Goal: Task Accomplishment & Management: Use online tool/utility

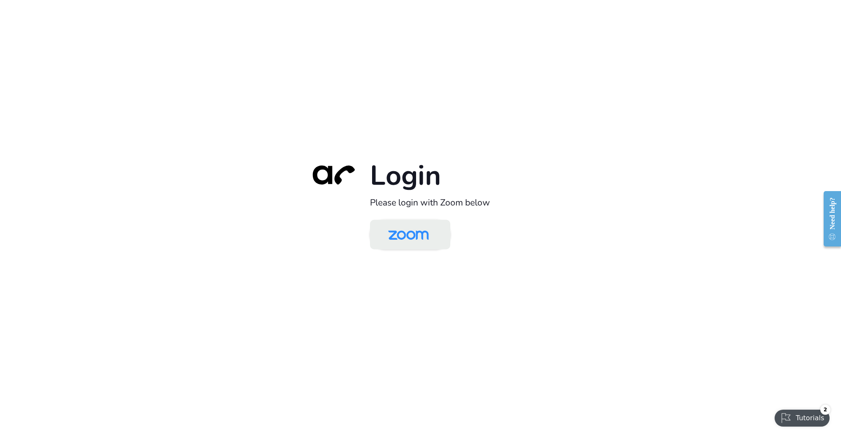
click at [426, 234] on img at bounding box center [408, 235] width 58 height 27
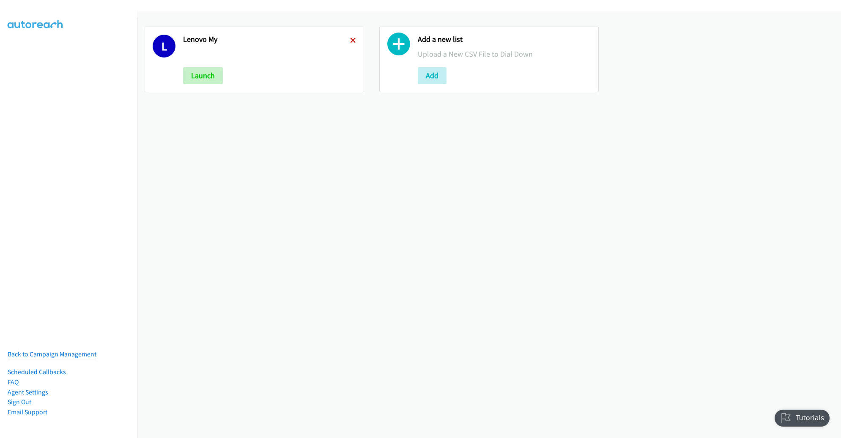
click at [351, 40] on icon at bounding box center [353, 41] width 6 height 6
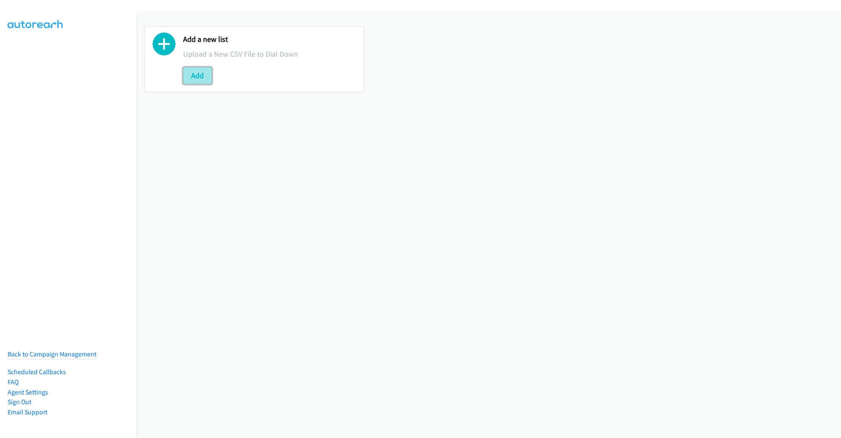
click at [203, 72] on button "Add" at bounding box center [197, 75] width 29 height 17
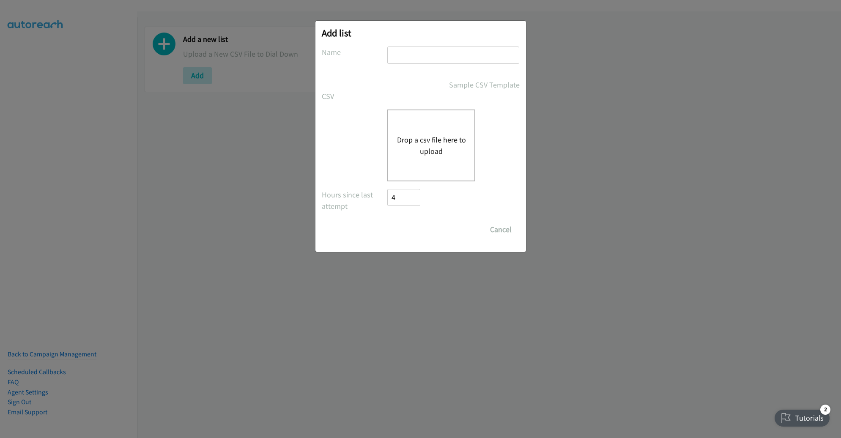
click at [417, 143] on button "Drop a csv file here to upload" at bounding box center [431, 145] width 69 height 23
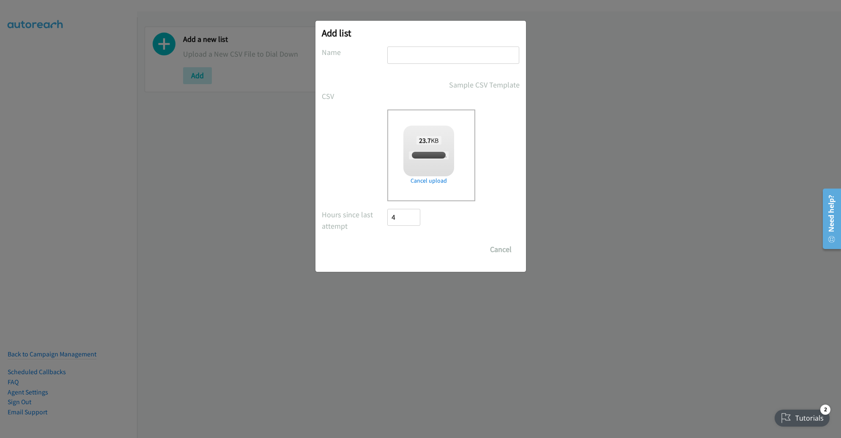
checkbox input "true"
click at [449, 55] on input "text" at bounding box center [453, 55] width 132 height 17
type input "LENOVO PM"
click at [388, 241] on input "Save List" at bounding box center [410, 249] width 44 height 17
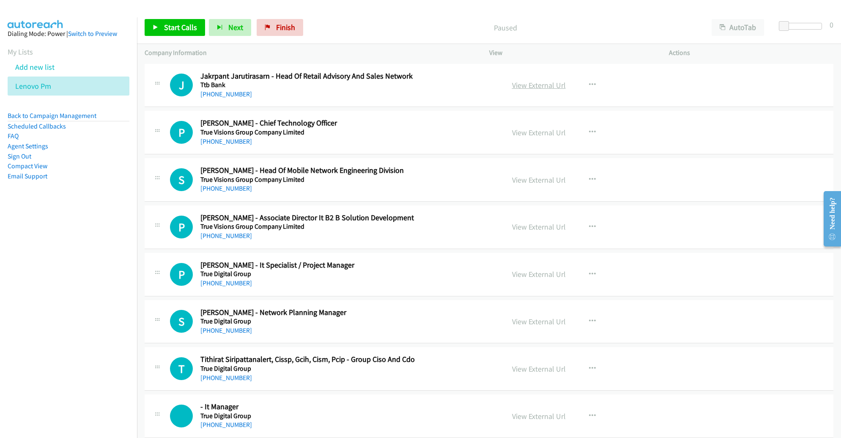
click at [533, 86] on link "View External Url" at bounding box center [539, 85] width 54 height 10
click at [589, 82] on icon "button" at bounding box center [592, 85] width 7 height 7
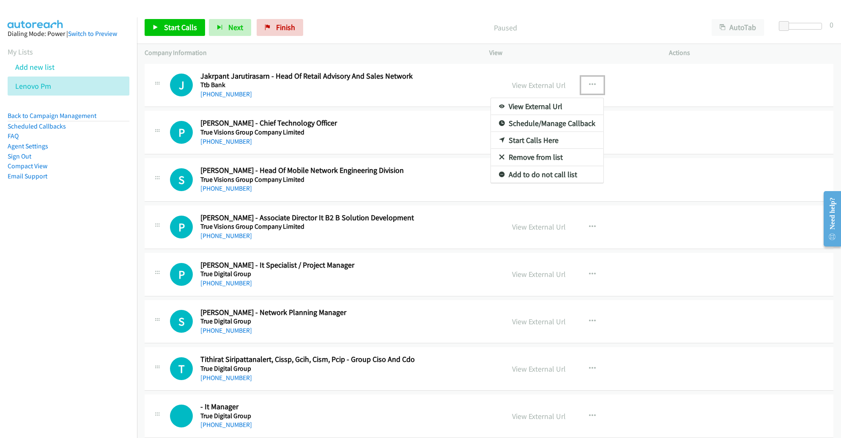
click at [553, 157] on link "Remove from list" at bounding box center [547, 157] width 113 height 17
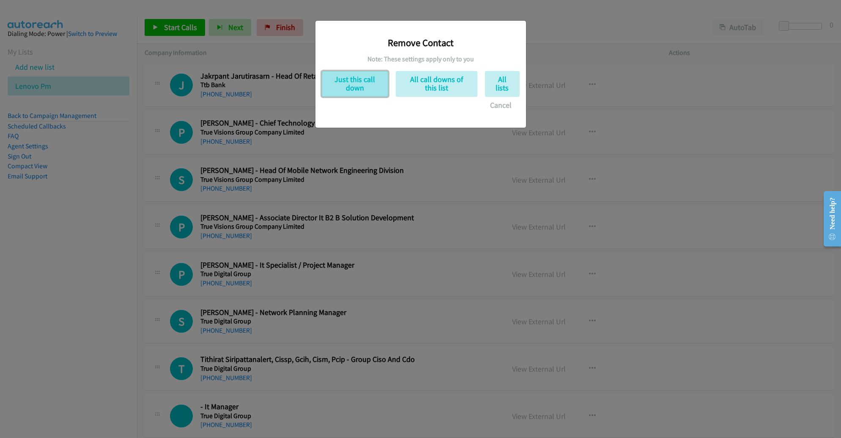
click at [363, 79] on button "Just this call down" at bounding box center [355, 84] width 66 height 26
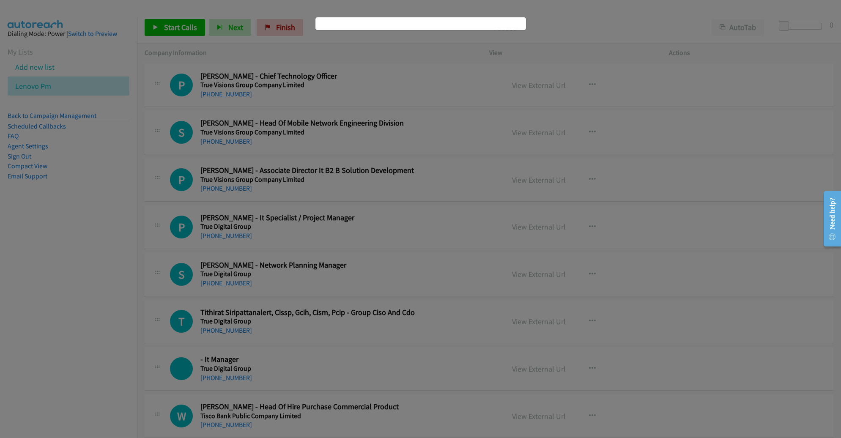
click at [158, 30] on div at bounding box center [420, 219] width 841 height 438
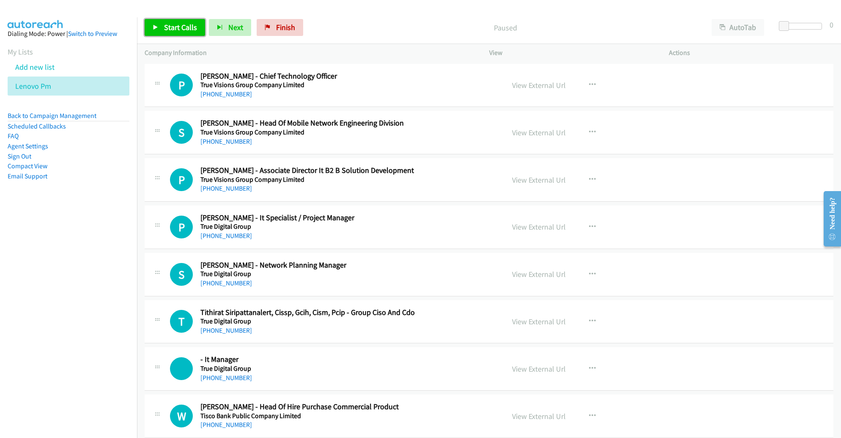
click at [167, 29] on span "Start Calls" at bounding box center [180, 27] width 33 height 10
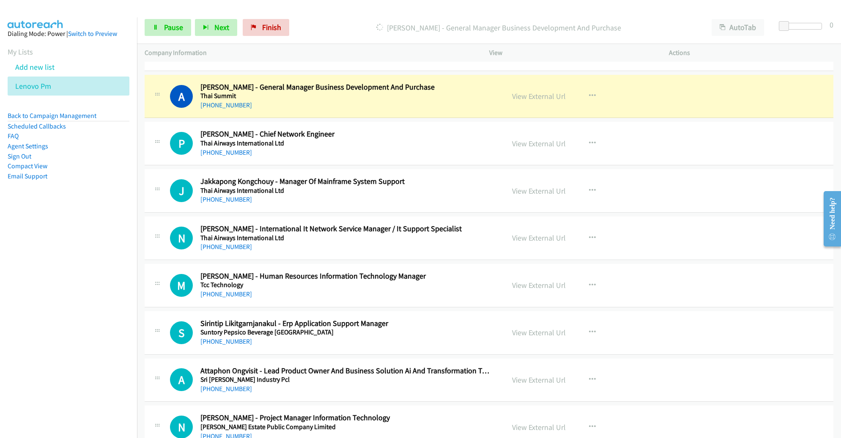
scroll to position [464, 0]
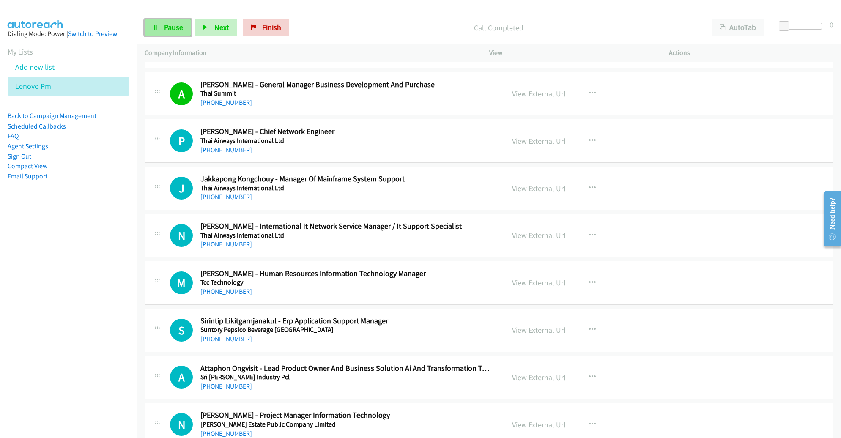
click at [179, 30] on span "Pause" at bounding box center [173, 27] width 19 height 10
click at [164, 27] on span "Start Calls" at bounding box center [180, 27] width 33 height 10
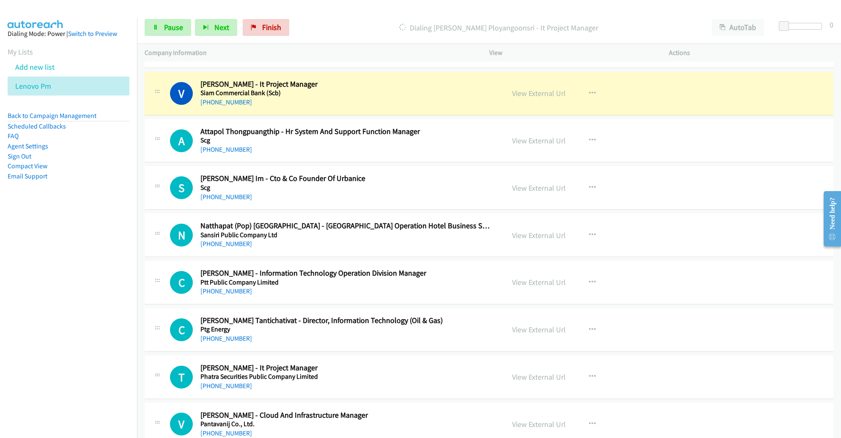
scroll to position [1177, 0]
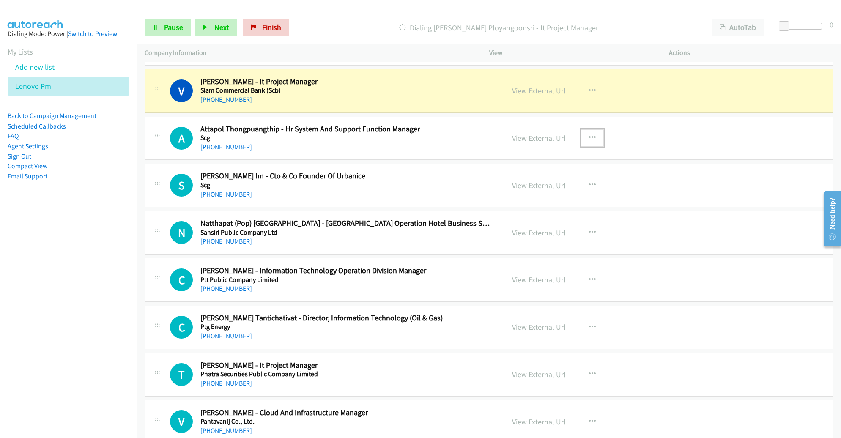
click at [589, 135] on icon "button" at bounding box center [592, 138] width 7 height 7
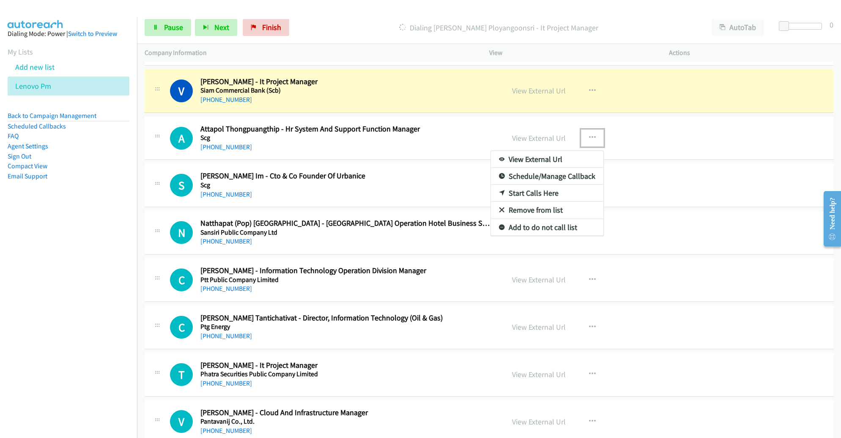
click at [556, 211] on link "Remove from list" at bounding box center [547, 210] width 113 height 17
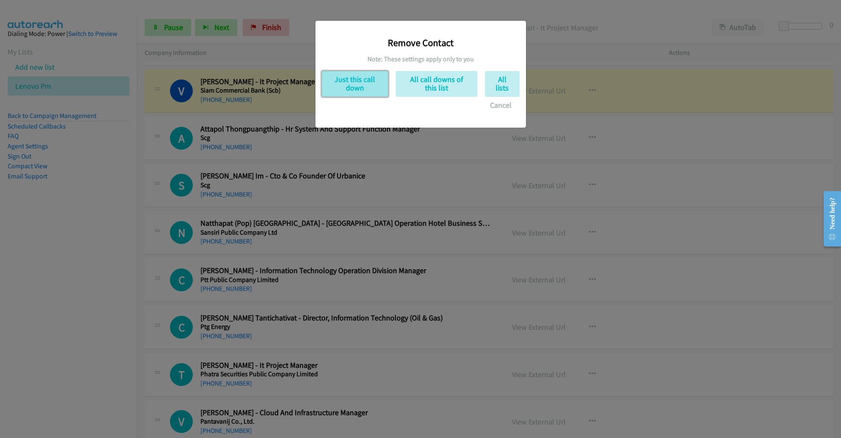
click at [334, 73] on button "Just this call down" at bounding box center [355, 84] width 66 height 26
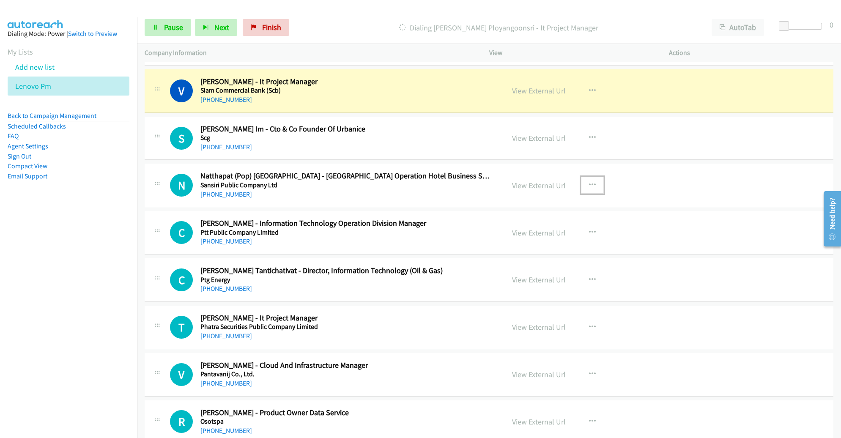
click at [582, 181] on button "button" at bounding box center [592, 185] width 23 height 17
click at [544, 250] on link "Remove from list" at bounding box center [547, 257] width 113 height 17
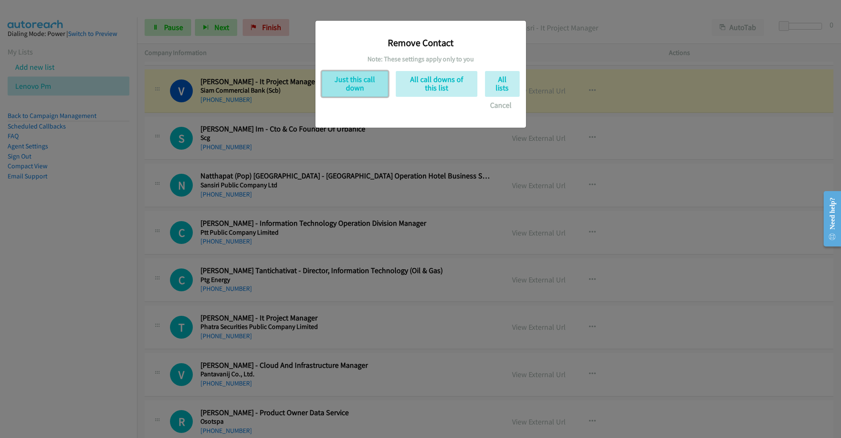
click at [367, 85] on button "Just this call down" at bounding box center [355, 84] width 66 height 26
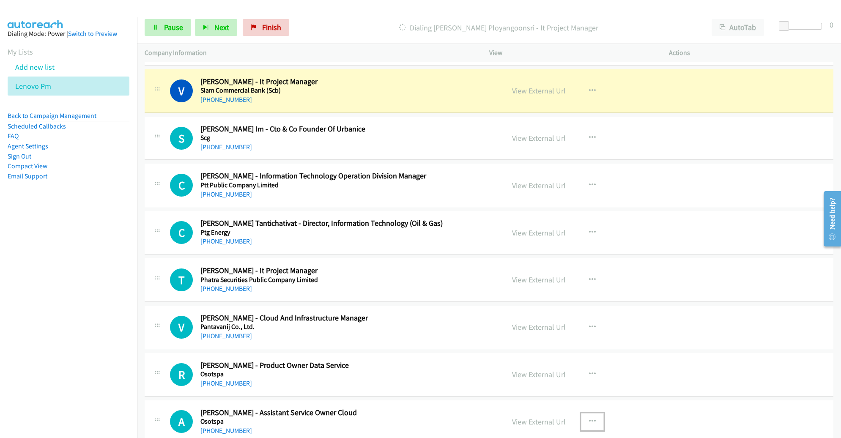
click at [594, 416] on button "button" at bounding box center [592, 421] width 23 height 17
click at [589, 415] on div at bounding box center [420, 219] width 841 height 438
click at [589, 418] on icon "button" at bounding box center [592, 421] width 7 height 7
click at [587, 416] on div at bounding box center [420, 219] width 841 height 438
click at [589, 418] on icon "button" at bounding box center [592, 421] width 7 height 7
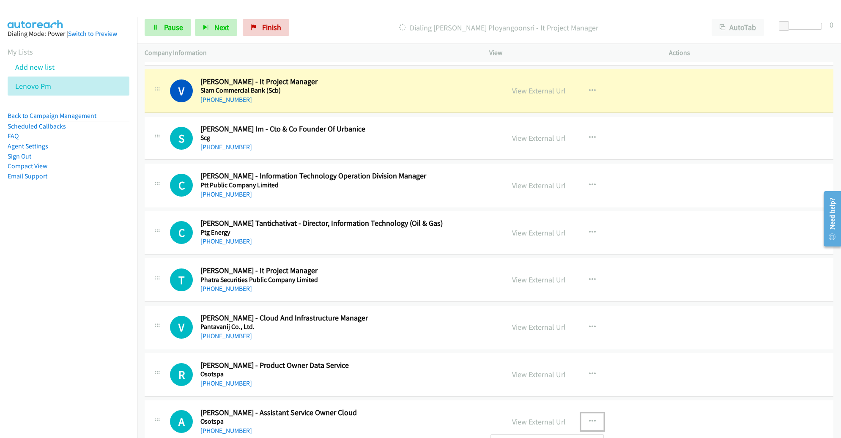
click at [648, 225] on div at bounding box center [420, 219] width 841 height 438
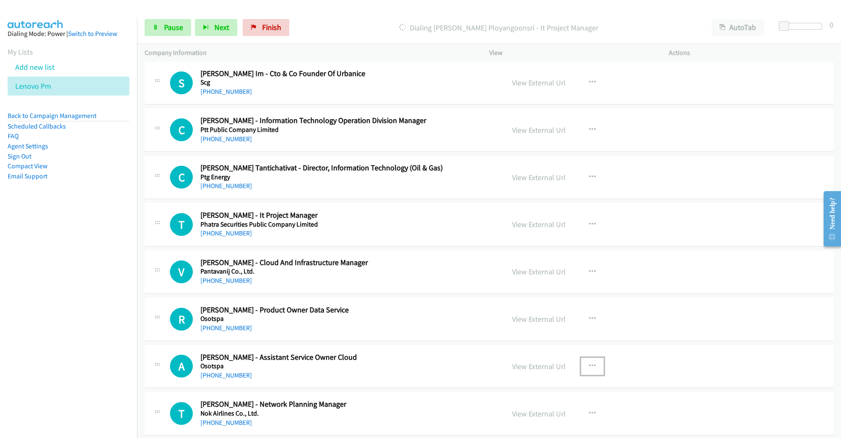
scroll to position [1245, 0]
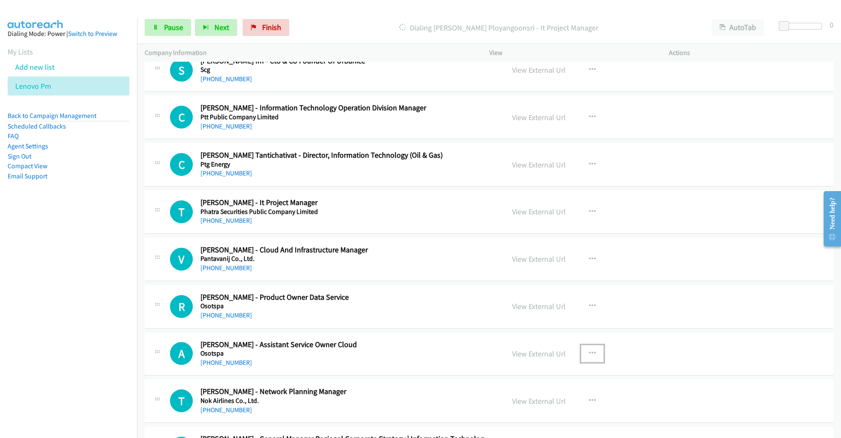
click at [590, 352] on icon "button" at bounding box center [592, 353] width 7 height 7
click at [551, 421] on link "Remove from list" at bounding box center [547, 425] width 113 height 17
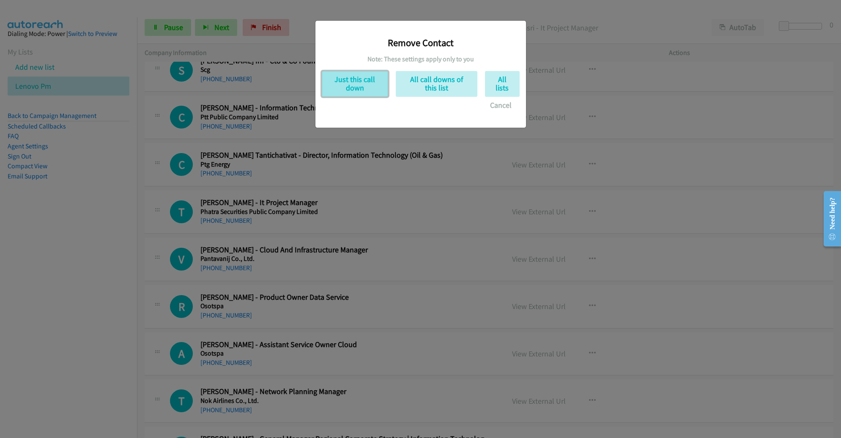
click at [365, 81] on button "Just this call down" at bounding box center [355, 84] width 66 height 26
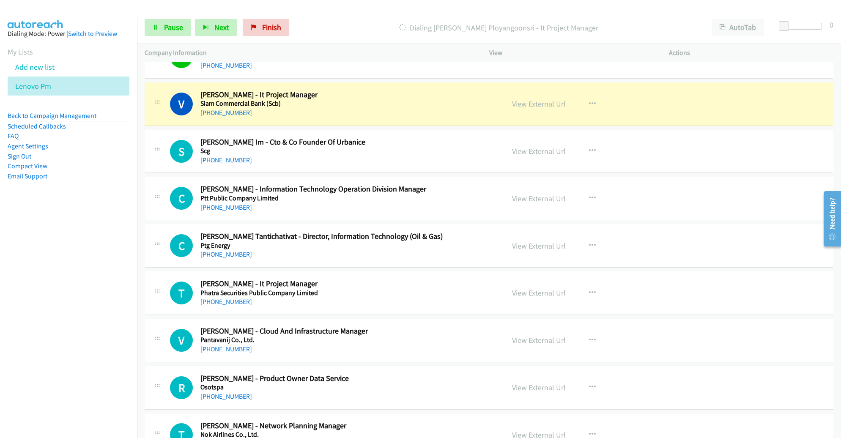
scroll to position [1166, 0]
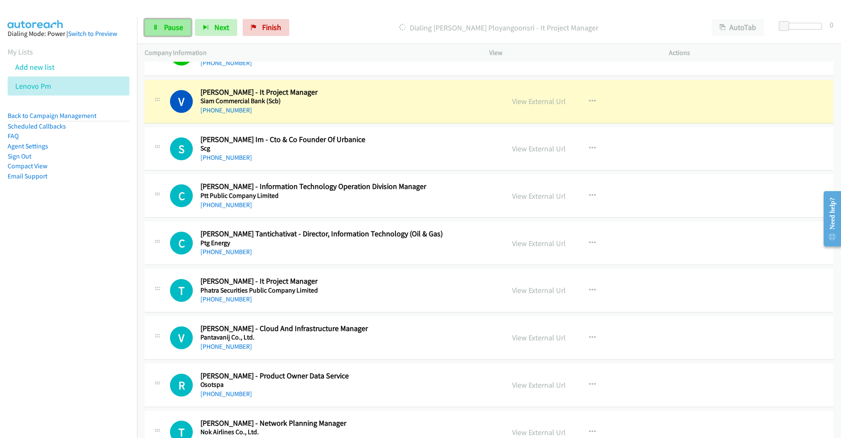
click at [166, 30] on span "Pause" at bounding box center [173, 27] width 19 height 10
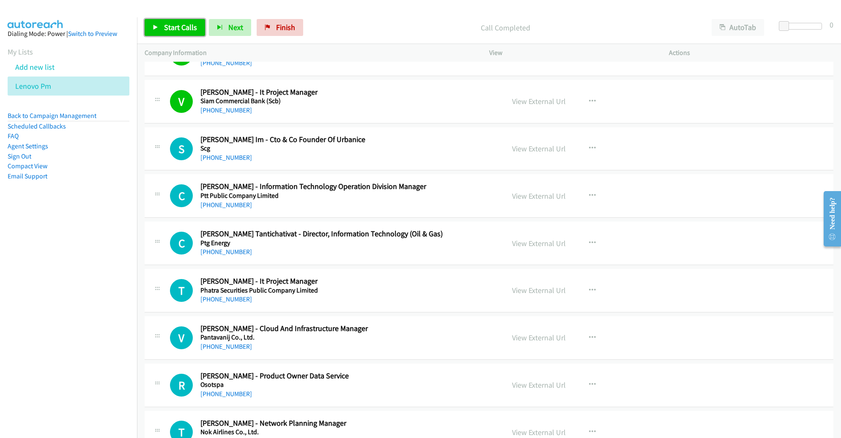
click at [178, 26] on span "Start Calls" at bounding box center [180, 27] width 33 height 10
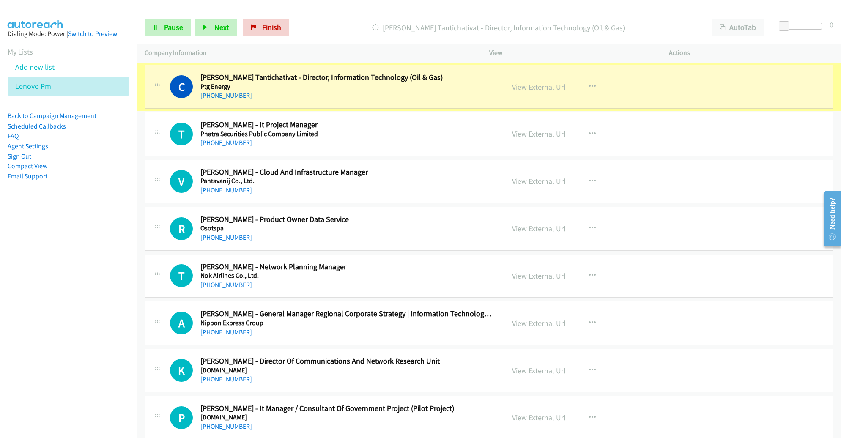
scroll to position [1323, 0]
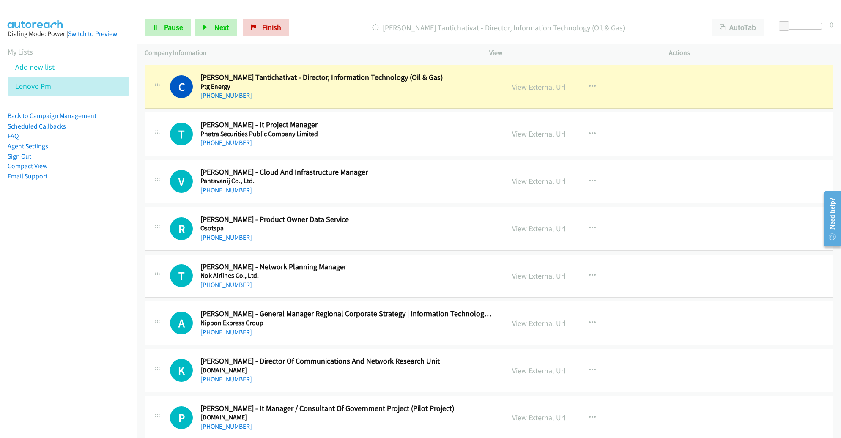
click at [526, 85] on link "View External Url" at bounding box center [539, 87] width 54 height 10
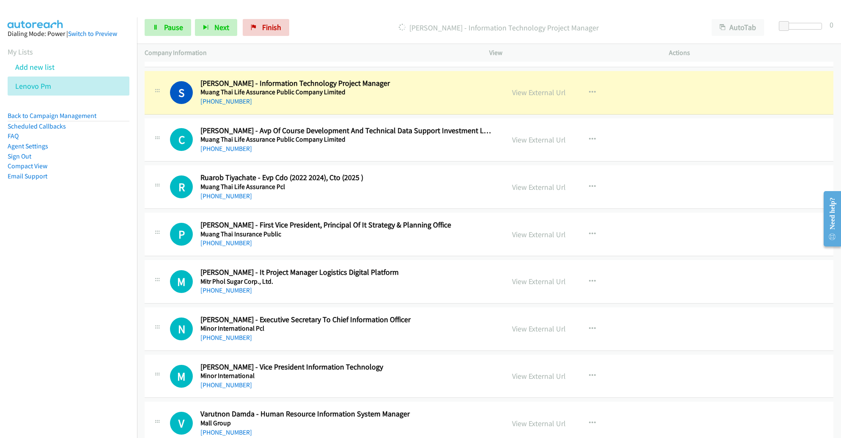
scroll to position [1695, 0]
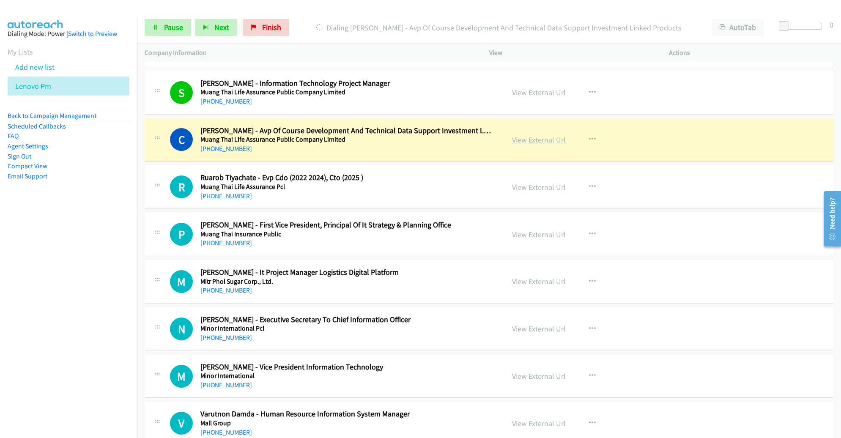
click at [549, 137] on link "View External Url" at bounding box center [539, 140] width 54 height 10
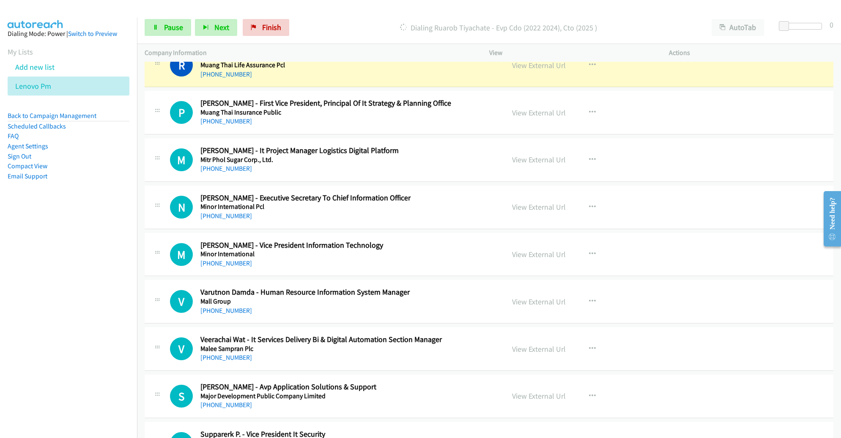
scroll to position [1788, 0]
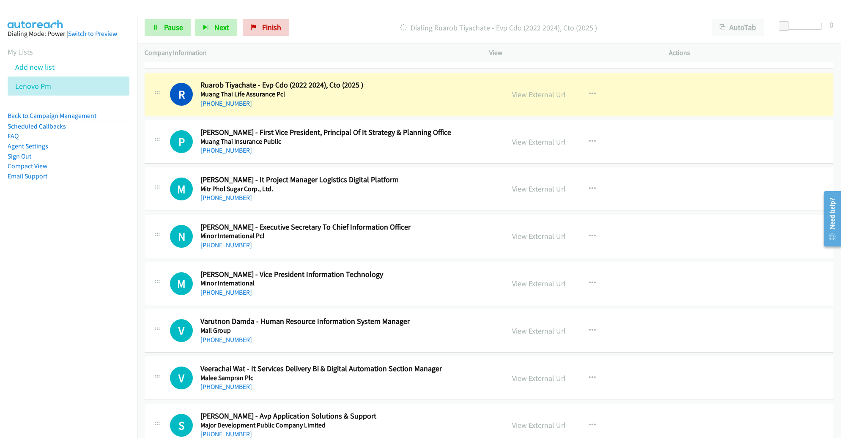
click at [174, 16] on div "Start Calls Pause Next Finish Dialing Ruarob Tiyachate - Evp Cdo (2022 2024), […" at bounding box center [489, 27] width 704 height 33
click at [171, 22] on link "Pause" at bounding box center [168, 27] width 47 height 17
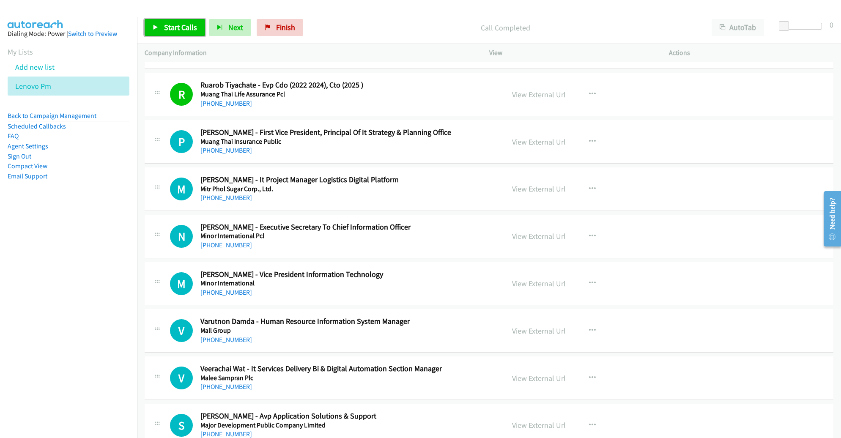
click at [180, 30] on span "Start Calls" at bounding box center [180, 27] width 33 height 10
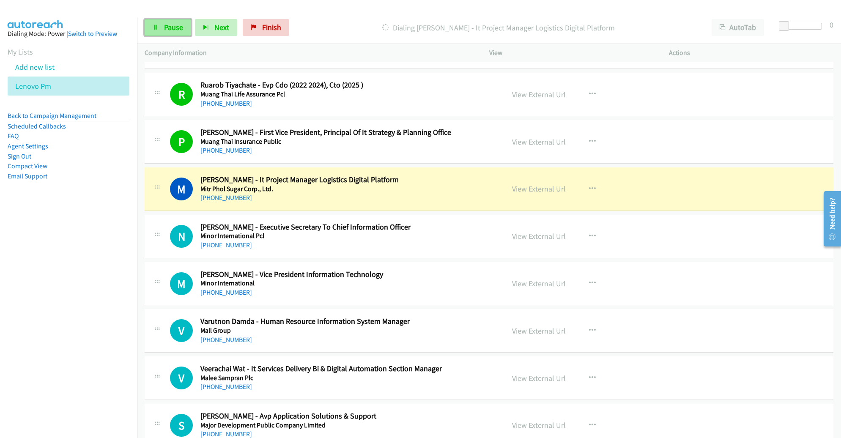
click at [170, 30] on span "Pause" at bounding box center [173, 27] width 19 height 10
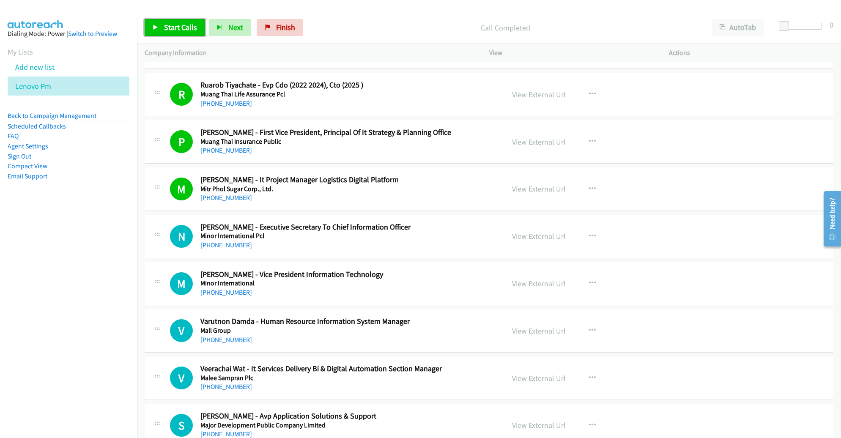
click at [184, 28] on span "Start Calls" at bounding box center [180, 27] width 33 height 10
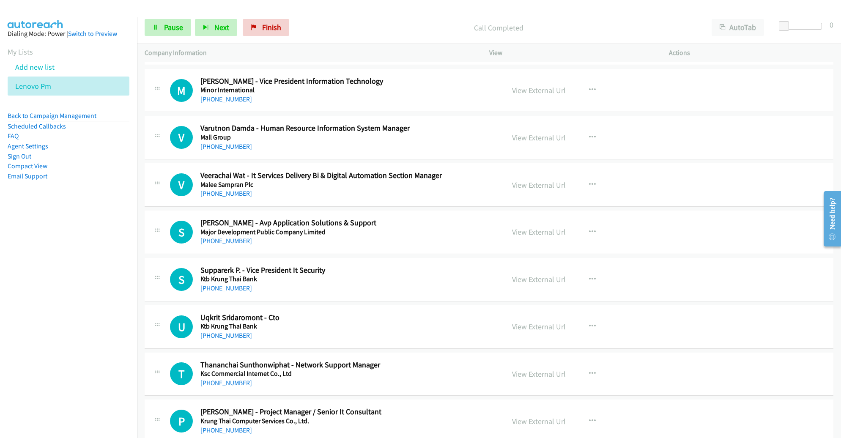
scroll to position [1982, 0]
click at [589, 133] on icon "button" at bounding box center [592, 136] width 7 height 7
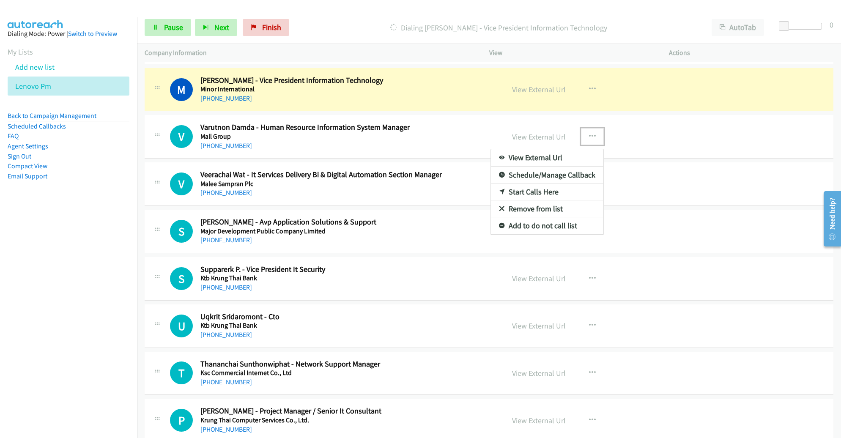
click at [555, 200] on link "Remove from list" at bounding box center [547, 208] width 113 height 17
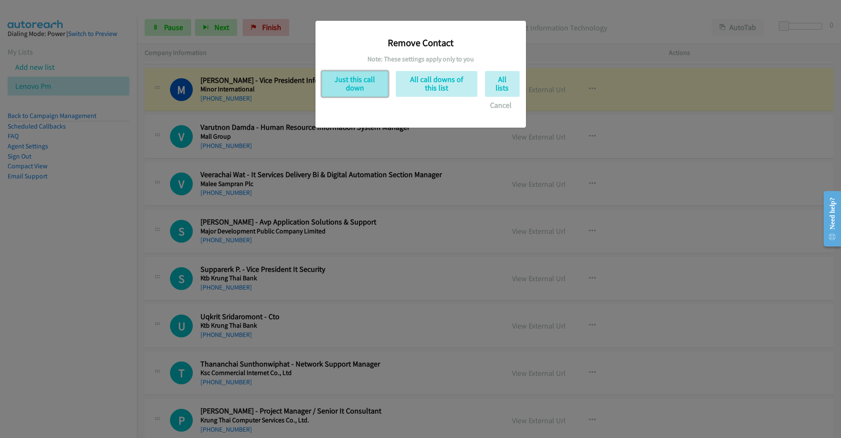
click at [363, 77] on button "Just this call down" at bounding box center [355, 84] width 66 height 26
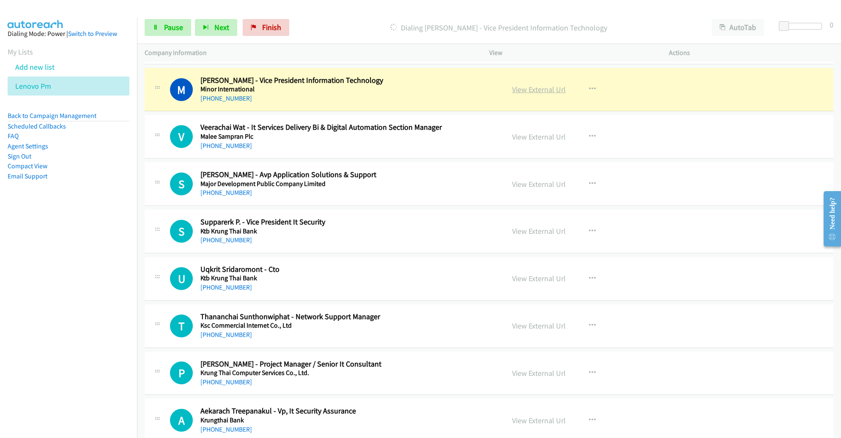
click at [539, 85] on link "View External Url" at bounding box center [539, 90] width 54 height 10
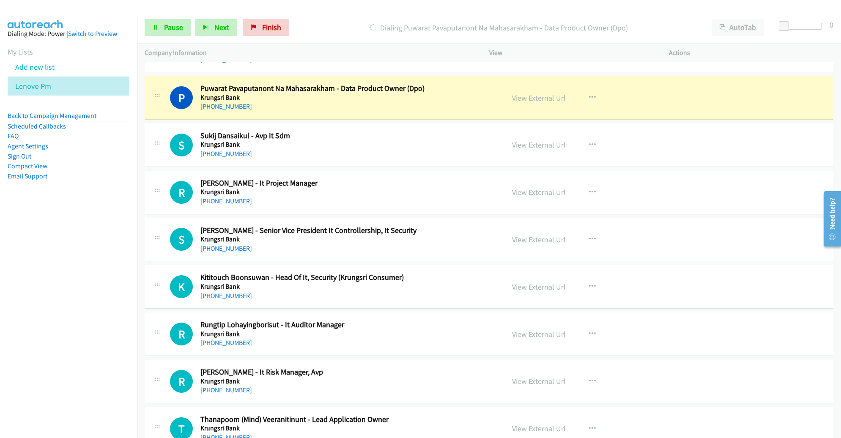
scroll to position [2353, 0]
click at [533, 93] on link "View External Url" at bounding box center [539, 98] width 54 height 10
click at [178, 29] on span "Pause" at bounding box center [173, 27] width 19 height 10
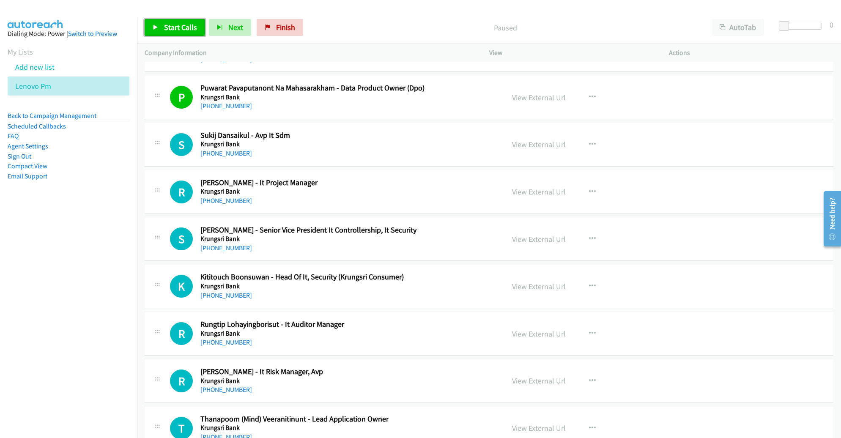
click at [189, 28] on span "Start Calls" at bounding box center [180, 27] width 33 height 10
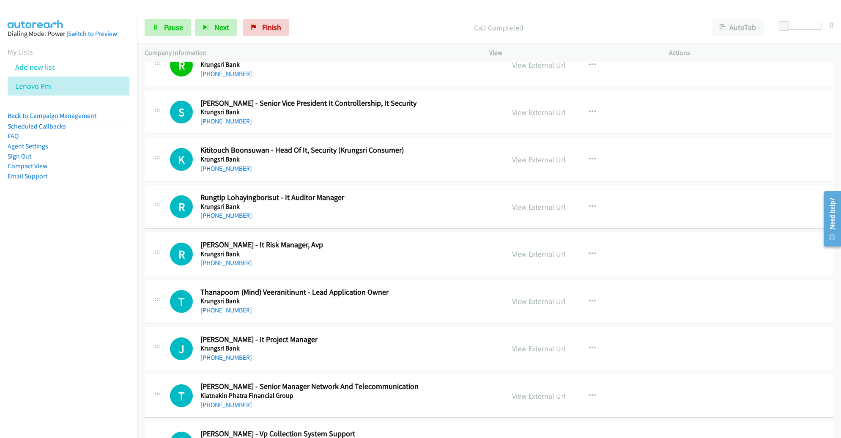
scroll to position [2498, 0]
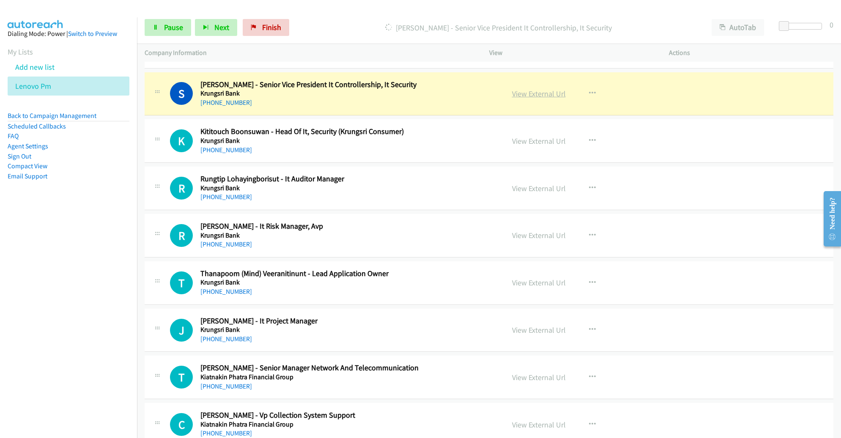
click at [528, 90] on link "View External Url" at bounding box center [539, 94] width 54 height 10
click at [173, 29] on span "Pause" at bounding box center [173, 27] width 19 height 10
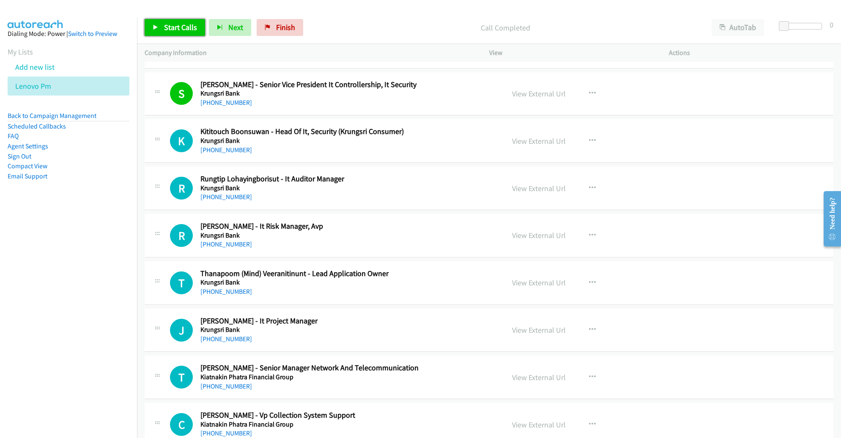
click at [178, 31] on span "Start Calls" at bounding box center [180, 27] width 33 height 10
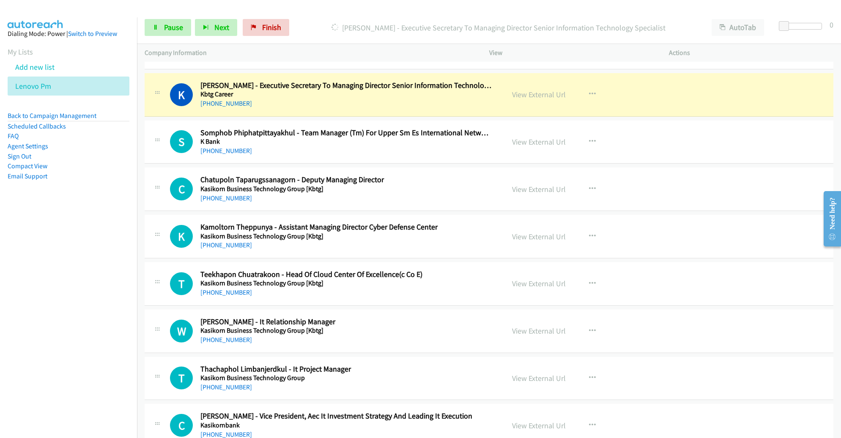
scroll to position [2971, 0]
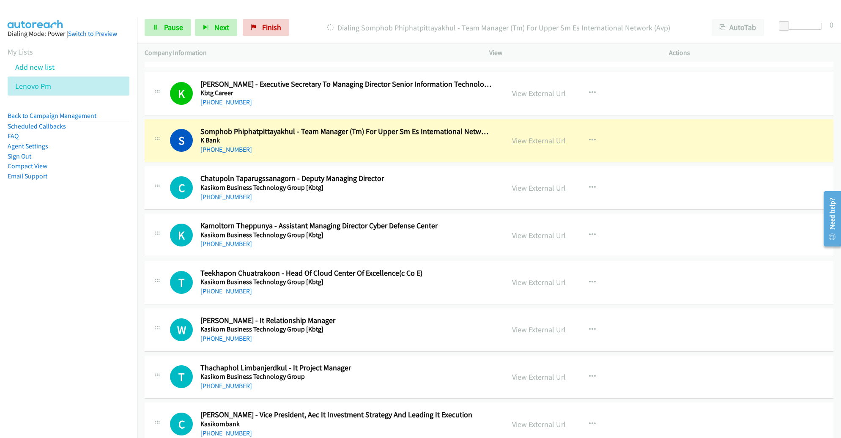
click at [533, 136] on link "View External Url" at bounding box center [539, 141] width 54 height 10
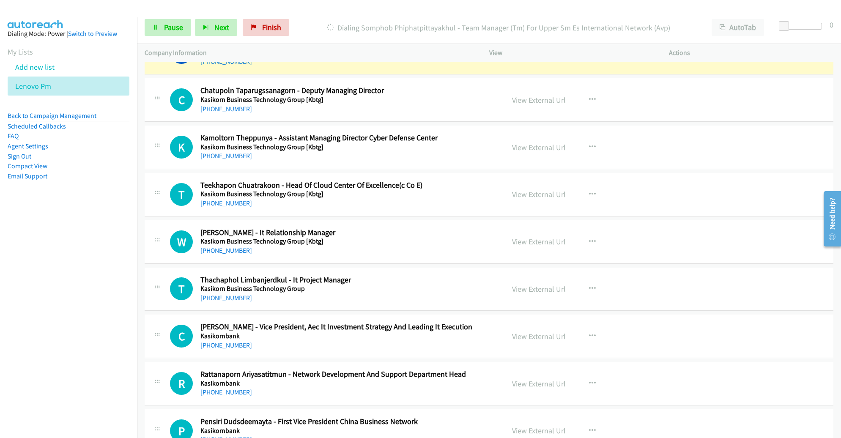
scroll to position [3059, 0]
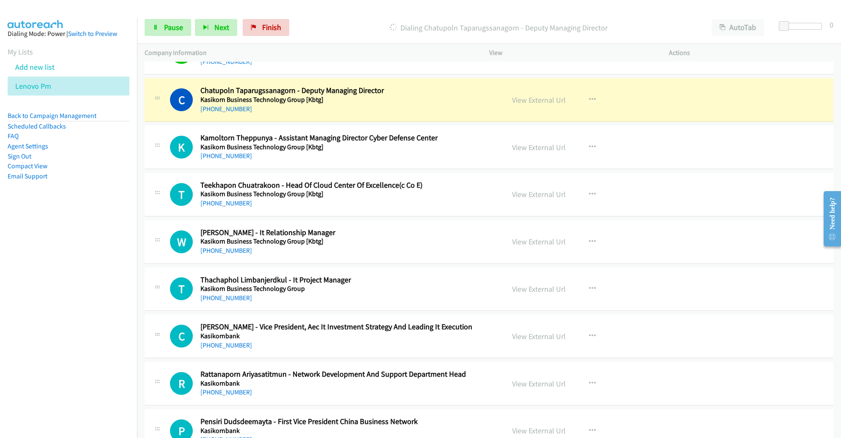
click at [485, 362] on div "R Callback Scheduled Rattanaporn Ariyasatitmun - Network Development And Suppor…" at bounding box center [489, 384] width 689 height 44
click at [533, 86] on div "View External Url View External Url Schedule/Manage Callback Start Calls Here R…" at bounding box center [598, 100] width 187 height 28
click at [532, 95] on link "View External Url" at bounding box center [539, 100] width 54 height 10
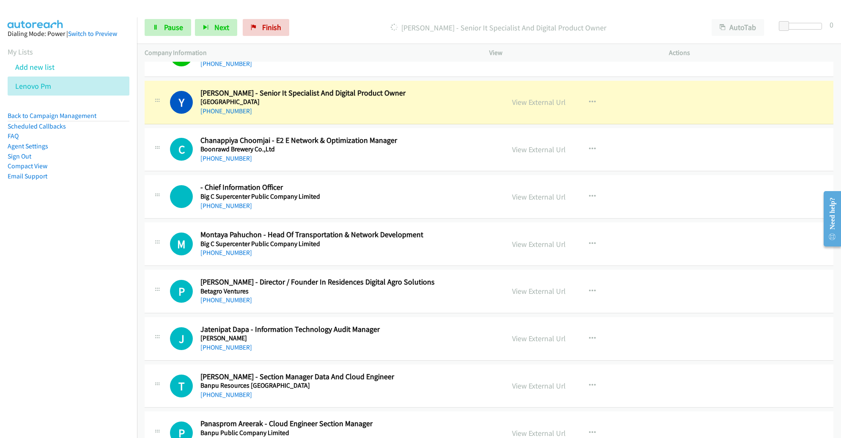
scroll to position [3958, 0]
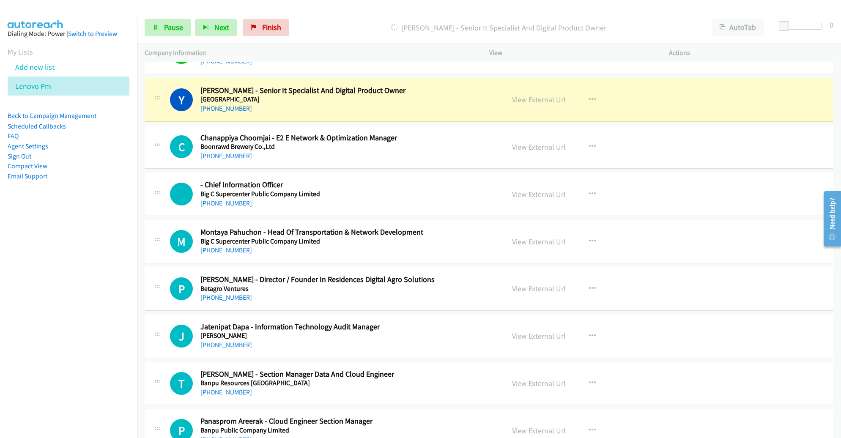
click at [538, 96] on div "View External Url" at bounding box center [539, 99] width 54 height 11
click at [538, 95] on link "View External Url" at bounding box center [539, 100] width 54 height 10
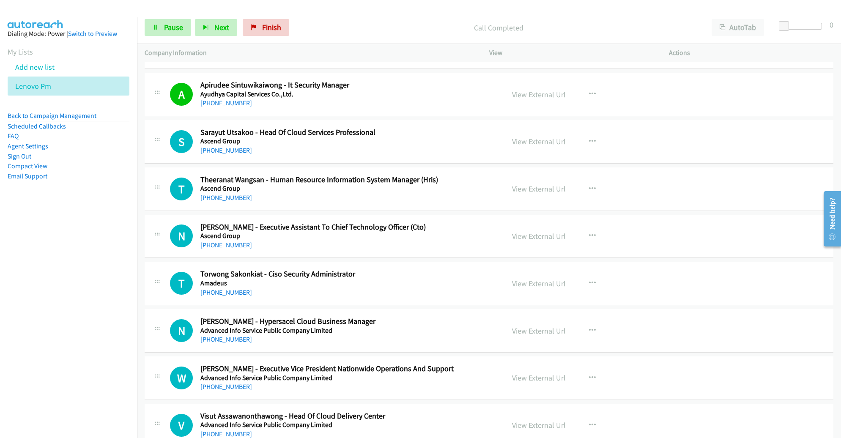
scroll to position [4639, 0]
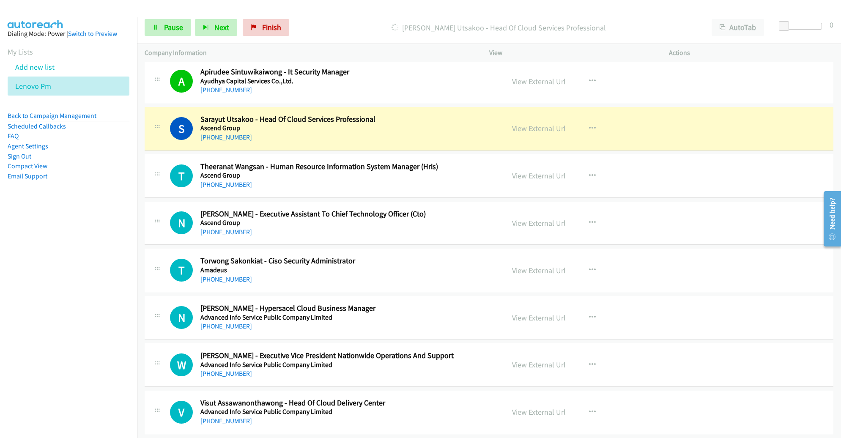
click at [634, 177] on div "View External Url View External Url Schedule/Manage Callback Start Calls Here R…" at bounding box center [598, 176] width 187 height 28
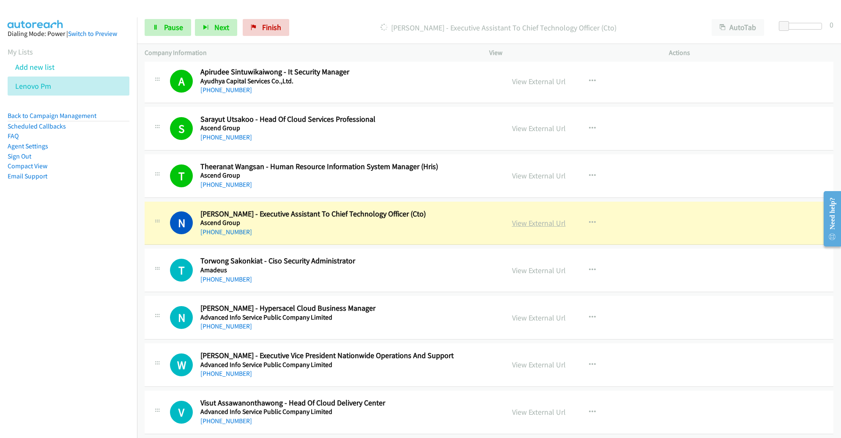
click at [533, 218] on link "View External Url" at bounding box center [539, 223] width 54 height 10
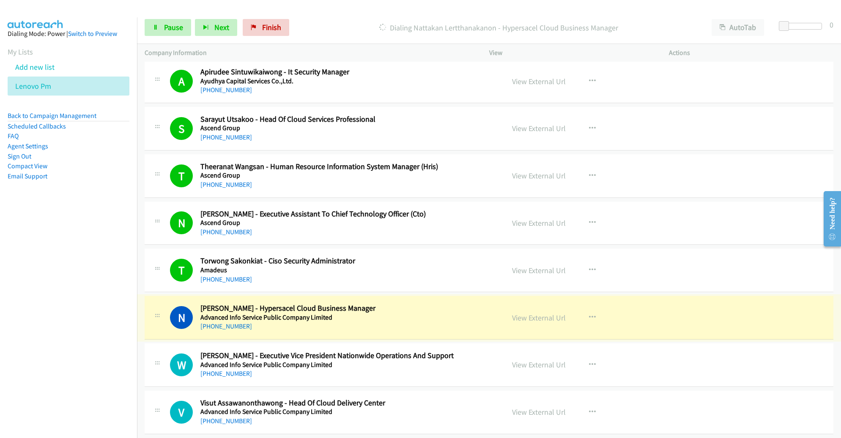
click at [540, 313] on link "View External Url" at bounding box center [539, 318] width 54 height 10
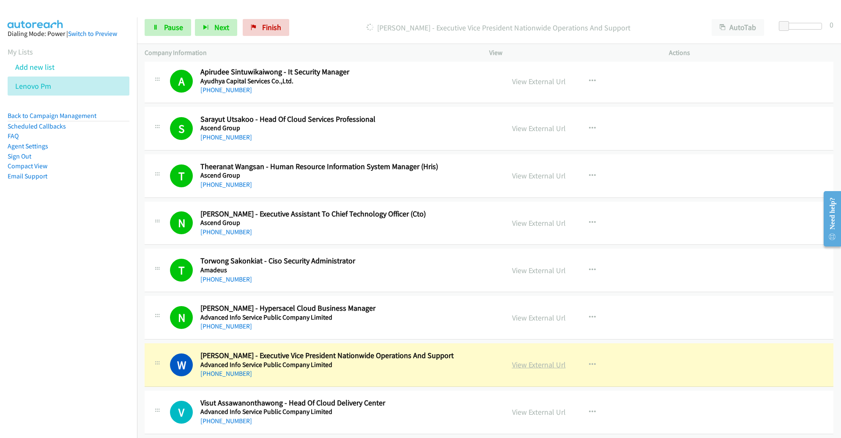
click at [546, 360] on link "View External Url" at bounding box center [539, 365] width 54 height 10
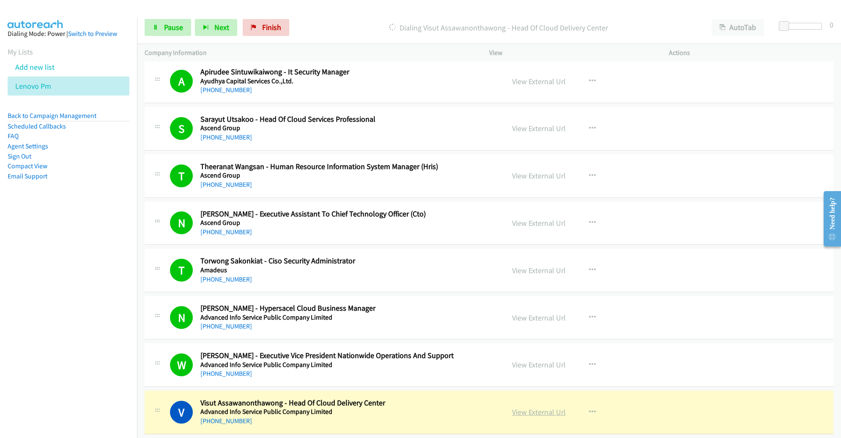
click at [535, 407] on link "View External Url" at bounding box center [539, 412] width 54 height 10
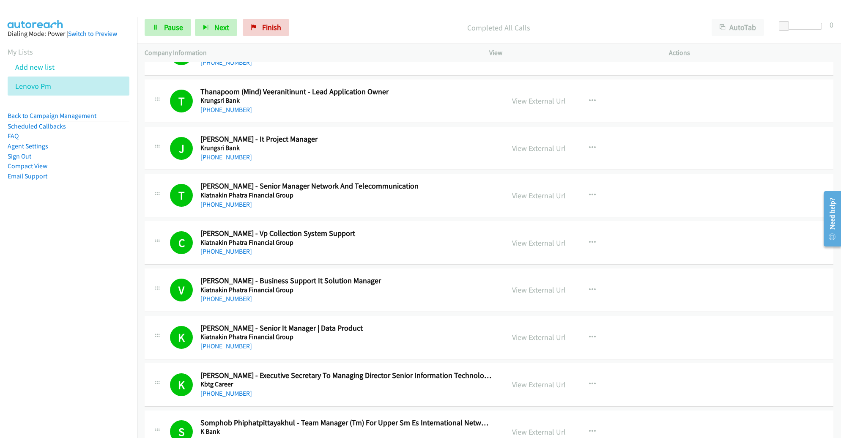
scroll to position [3014, 0]
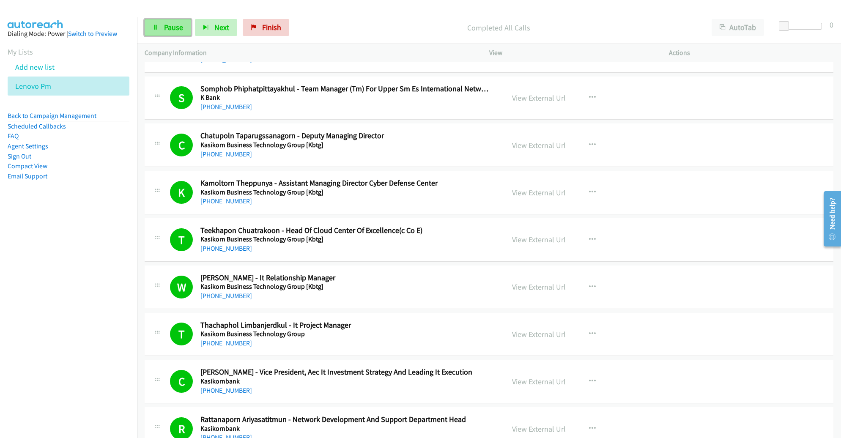
click at [166, 26] on span "Pause" at bounding box center [173, 27] width 19 height 10
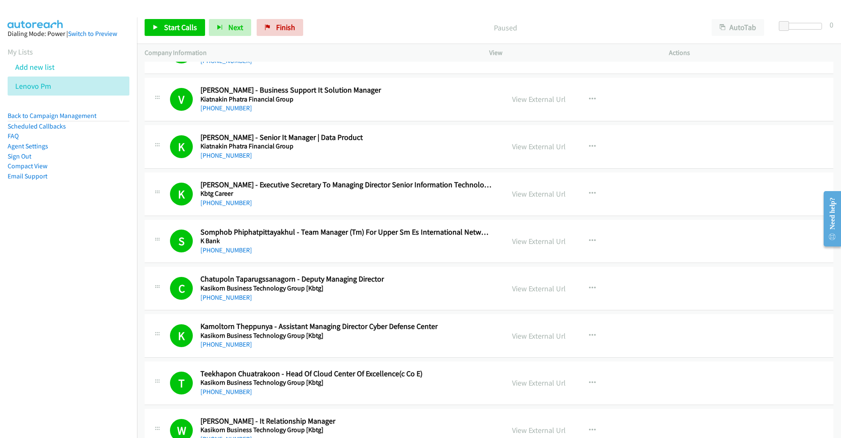
scroll to position [4639, 0]
